Goal: Register for event/course

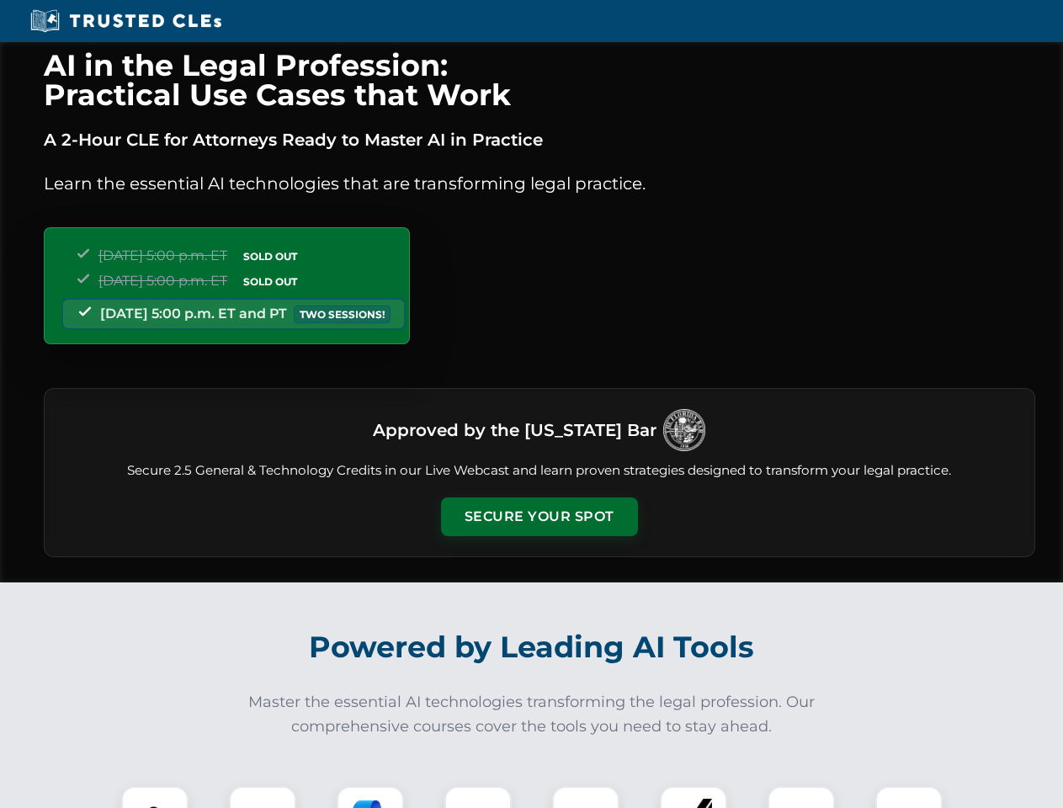
click at [539, 517] on button "Secure Your Spot" at bounding box center [539, 517] width 197 height 39
click at [155, 797] on img at bounding box center [154, 820] width 49 height 49
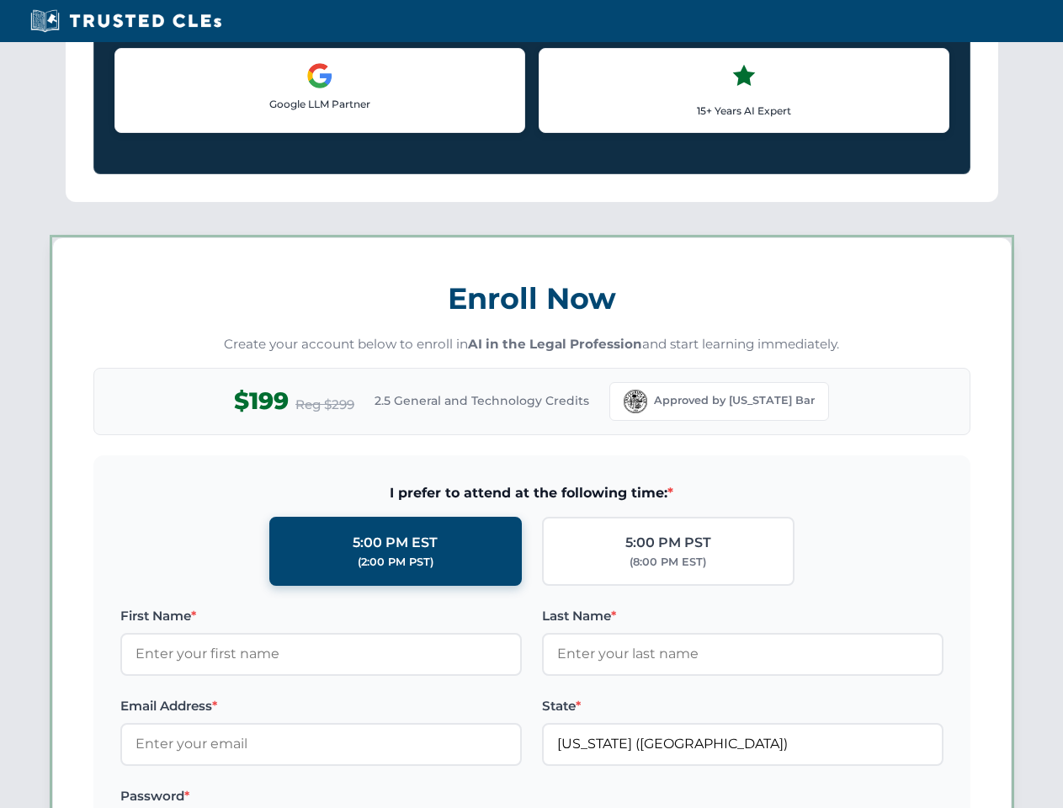
click at [370, 797] on label "Password *" at bounding box center [321, 796] width 402 height 20
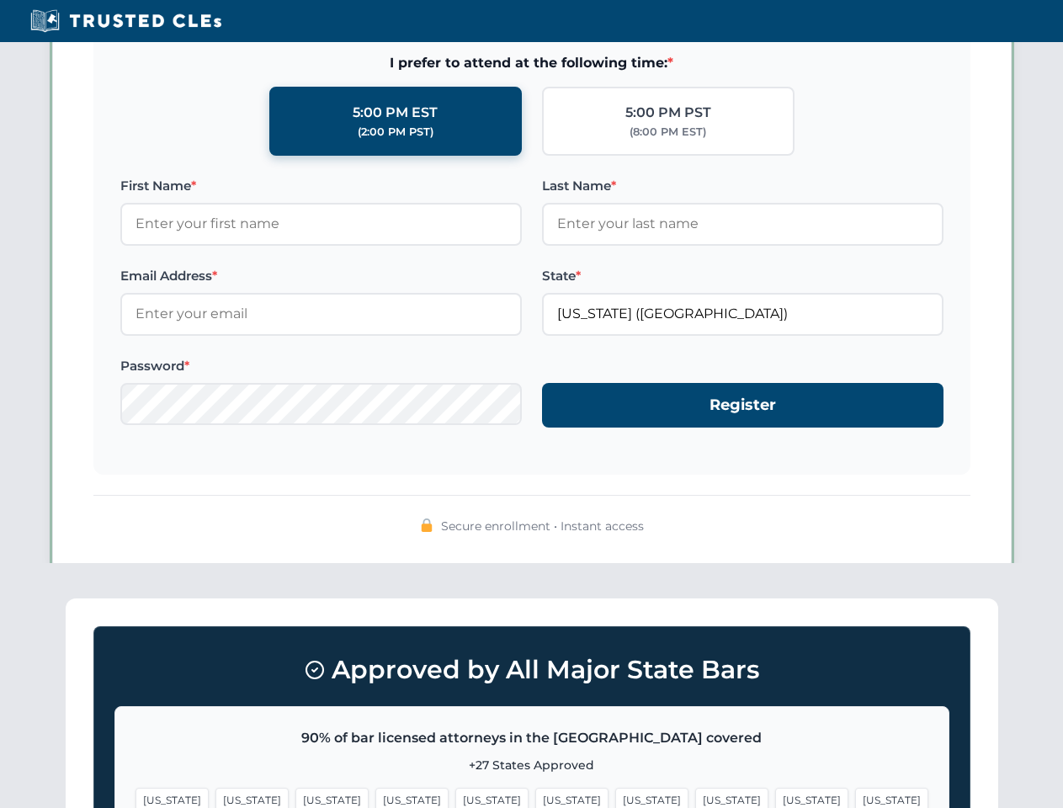
click at [775, 797] on span "[US_STATE]" at bounding box center [811, 800] width 73 height 24
